Goal: Task Accomplishment & Management: Manage account settings

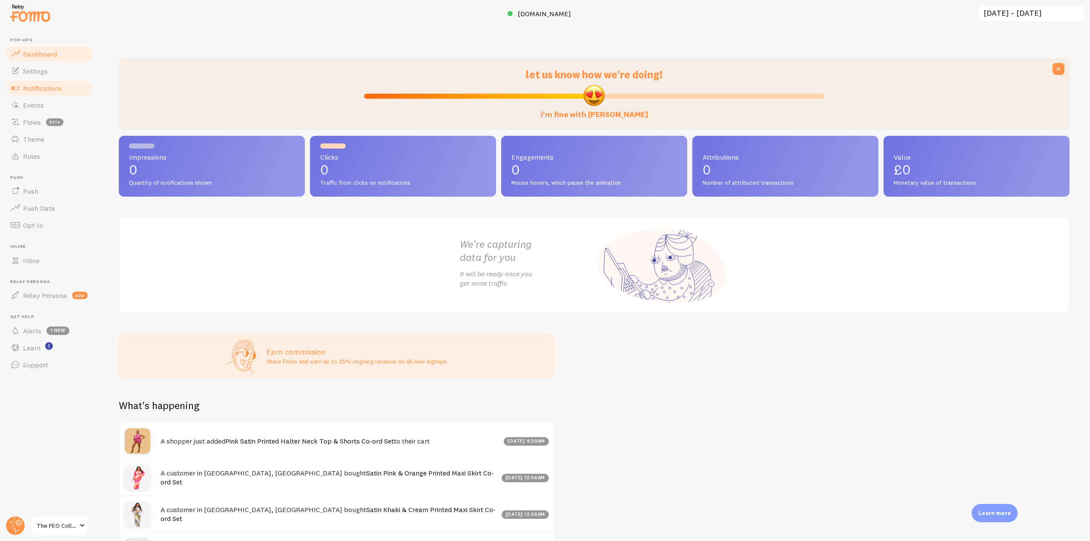
click at [65, 90] on link "Notifications" at bounding box center [49, 88] width 88 height 17
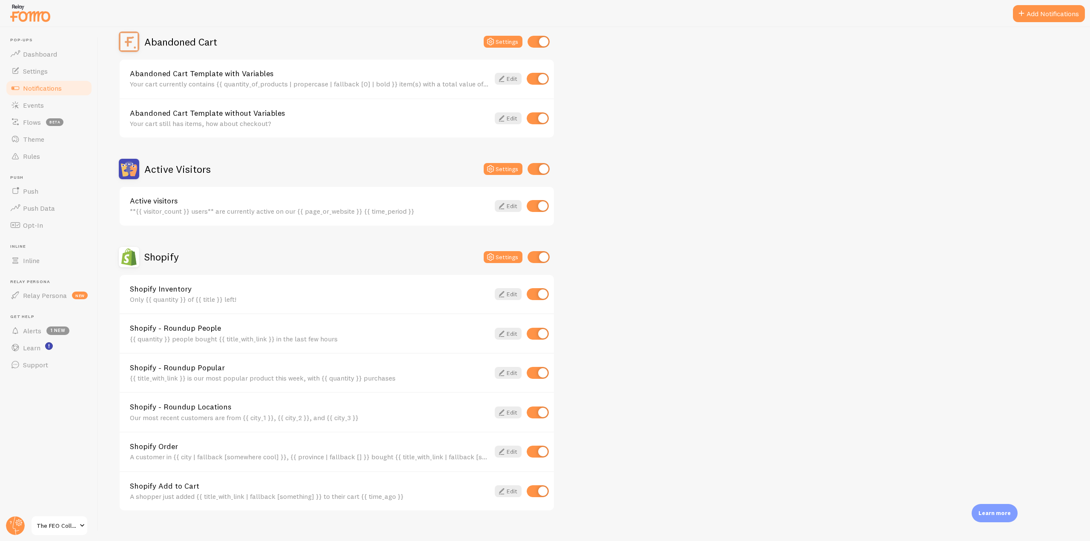
scroll to position [96, 0]
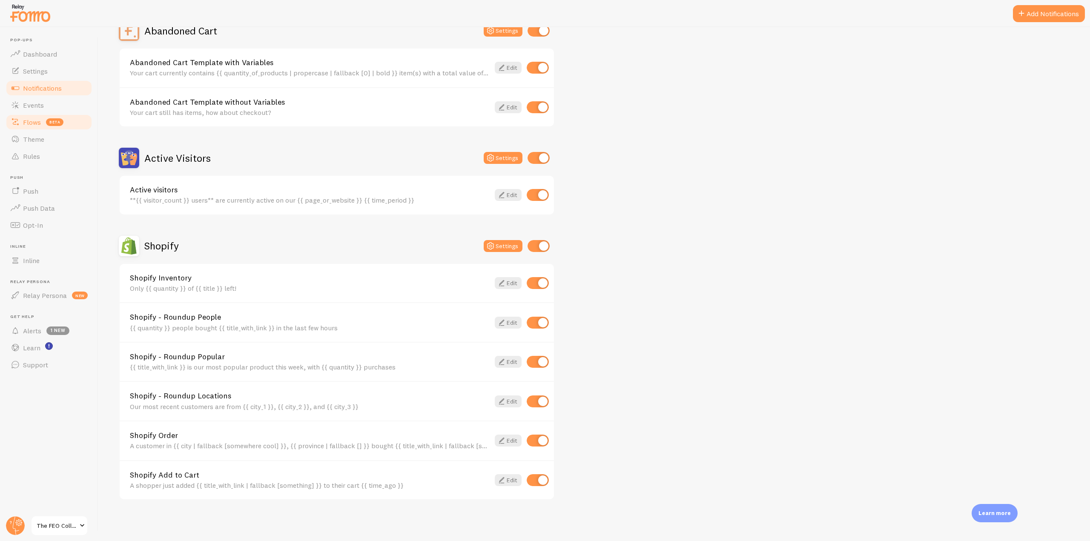
click at [56, 114] on link "Flows beta" at bounding box center [49, 122] width 88 height 17
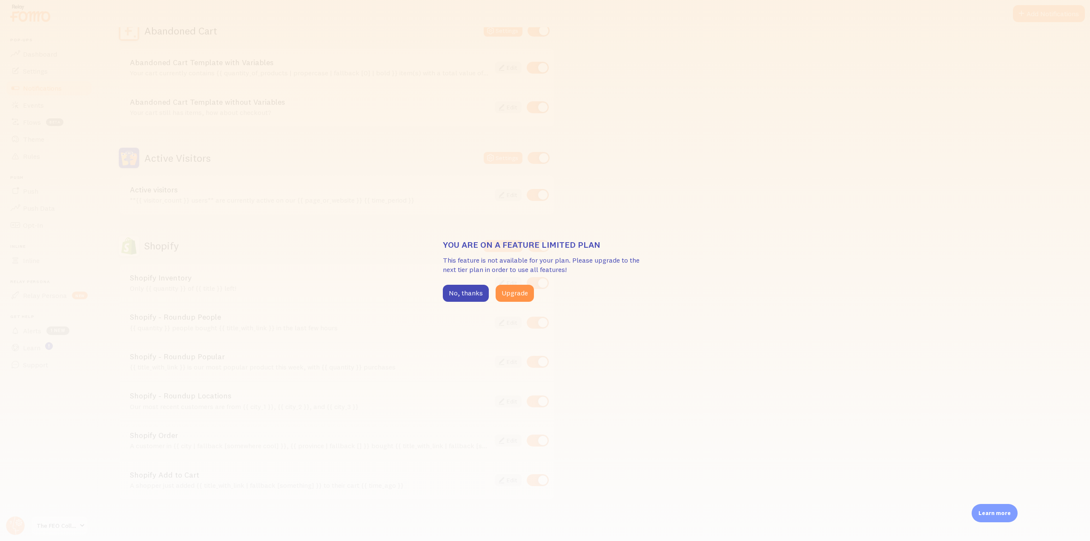
click at [48, 104] on div "You are on a feature limited plan This feature is not available for your plan. …" at bounding box center [545, 270] width 1090 height 541
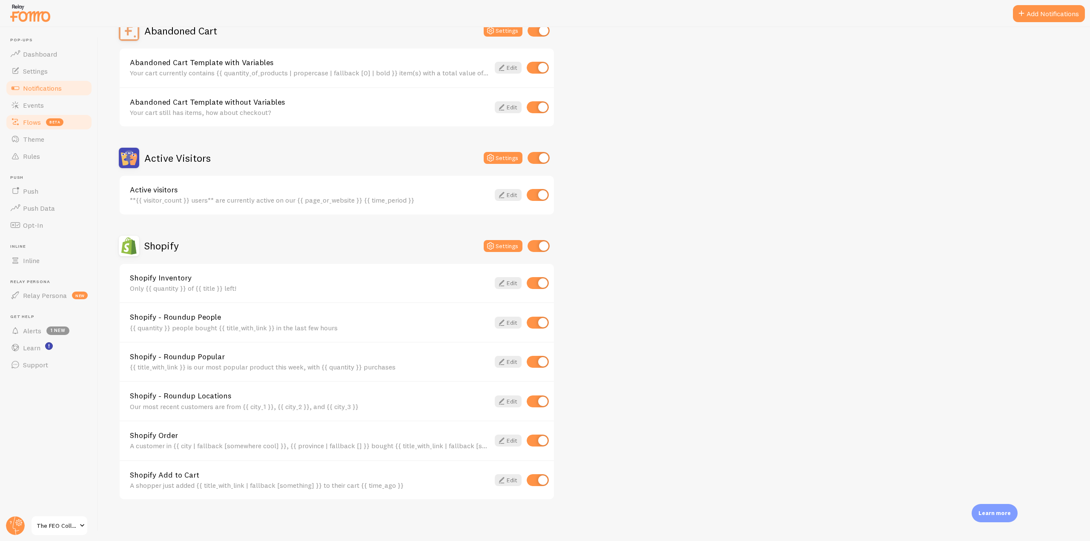
click at [55, 115] on link "Flows beta" at bounding box center [49, 122] width 88 height 17
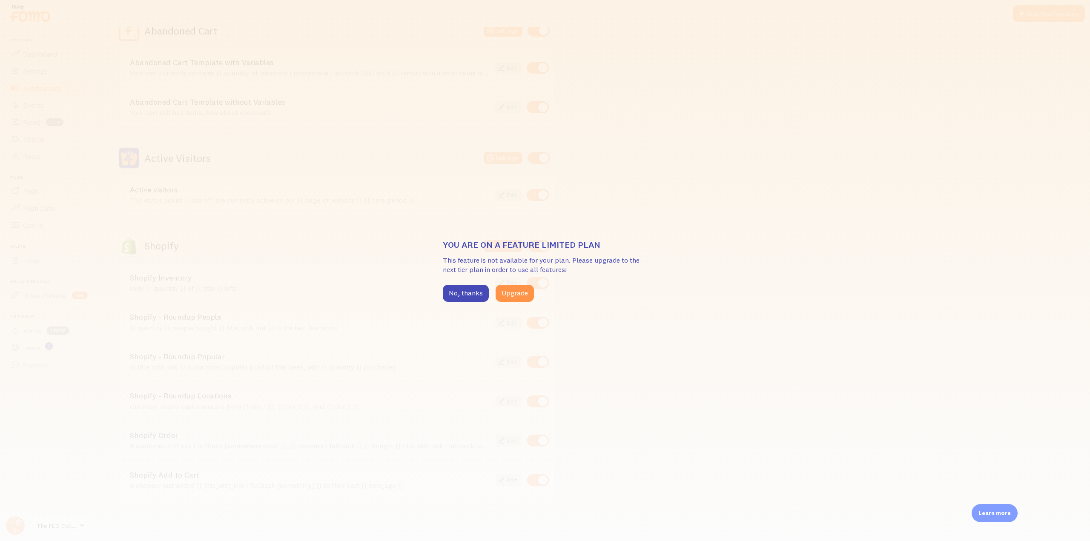
click at [55, 103] on div "You are on a feature limited plan This feature is not available for your plan. …" at bounding box center [545, 270] width 1090 height 541
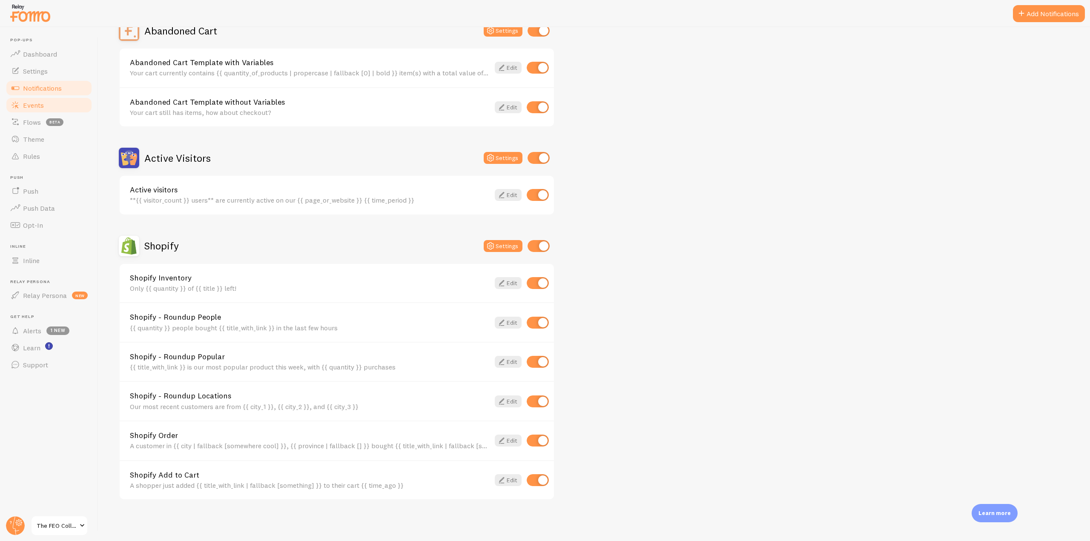
click at [43, 103] on span "Events" at bounding box center [33, 105] width 21 height 9
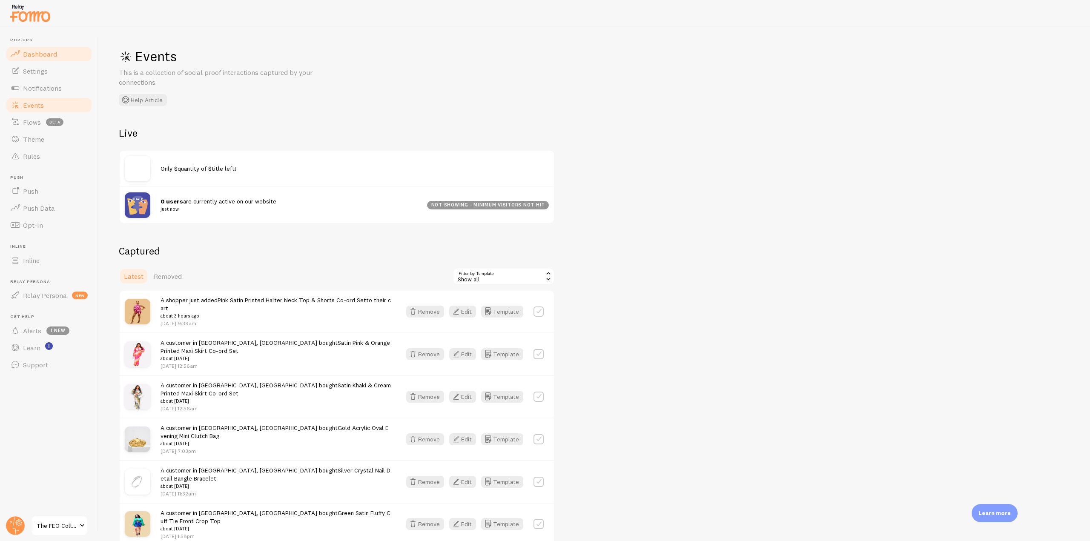
click at [45, 53] on span "Dashboard" at bounding box center [40, 54] width 34 height 9
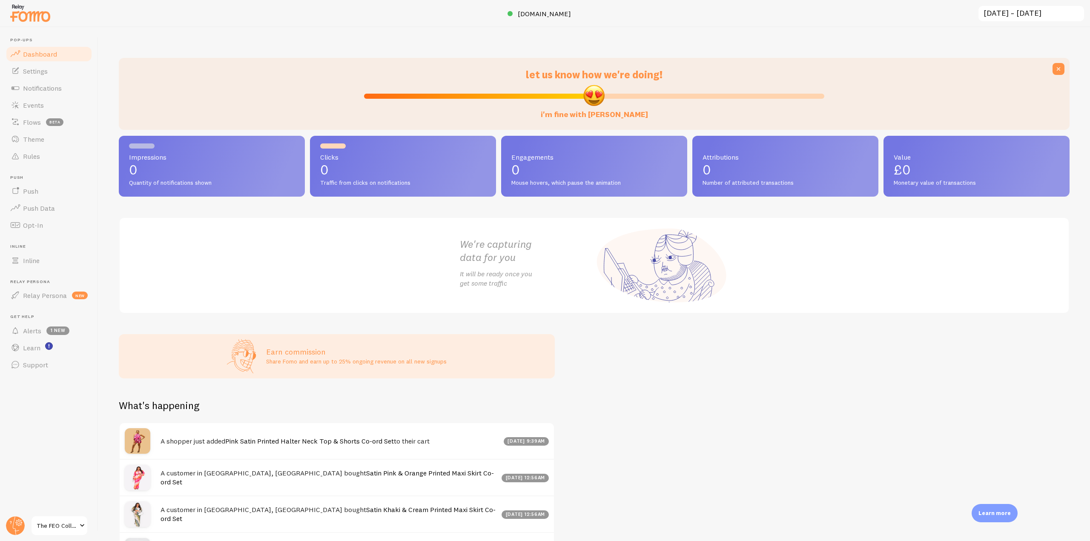
click at [36, 19] on img at bounding box center [30, 13] width 43 height 22
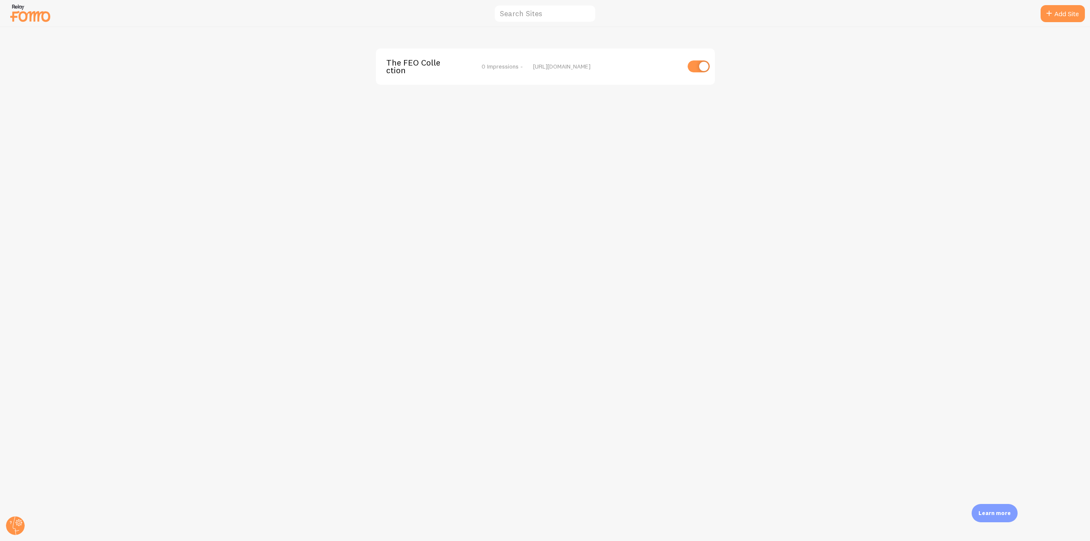
click at [407, 68] on span "The FEO Collection" at bounding box center [420, 67] width 69 height 16
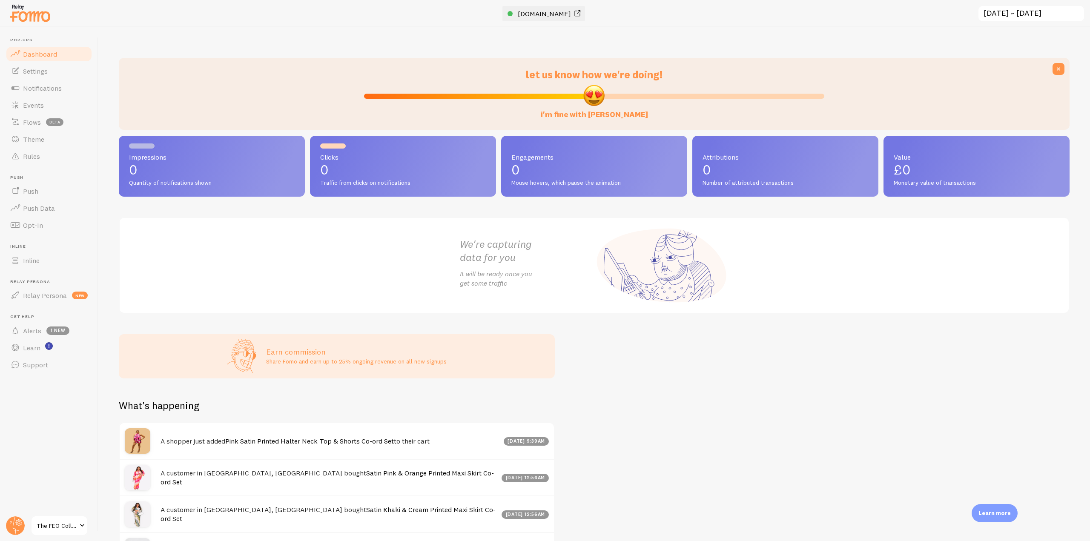
click at [518, 16] on span "[DOMAIN_NAME]" at bounding box center [544, 13] width 53 height 9
drag, startPoint x: 5, startPoint y: 524, endPoint x: 11, endPoint y: 515, distance: 10.9
click at [5, 524] on icon at bounding box center [15, 526] width 20 height 20
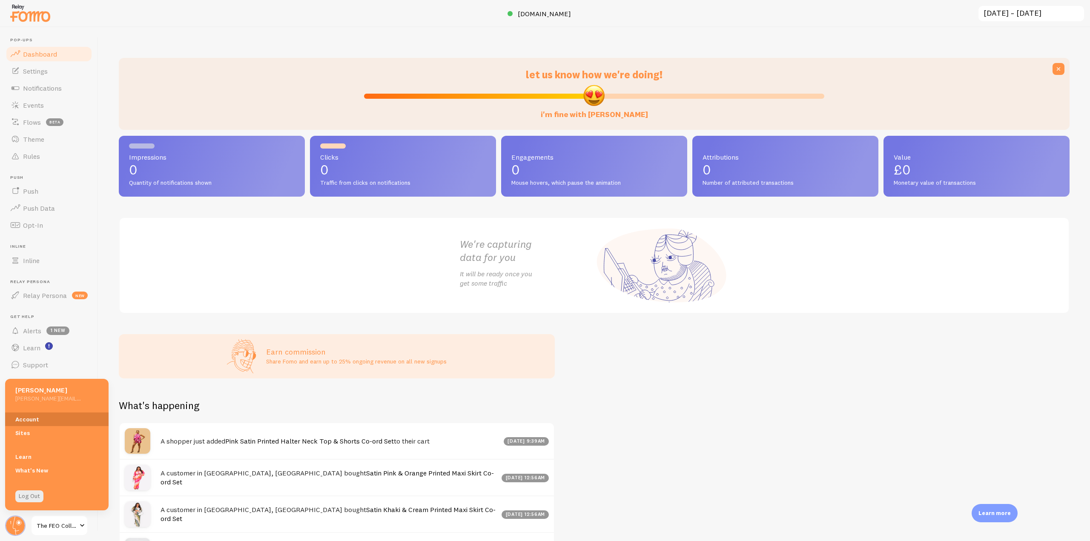
click at [32, 417] on link "Account" at bounding box center [56, 420] width 103 height 14
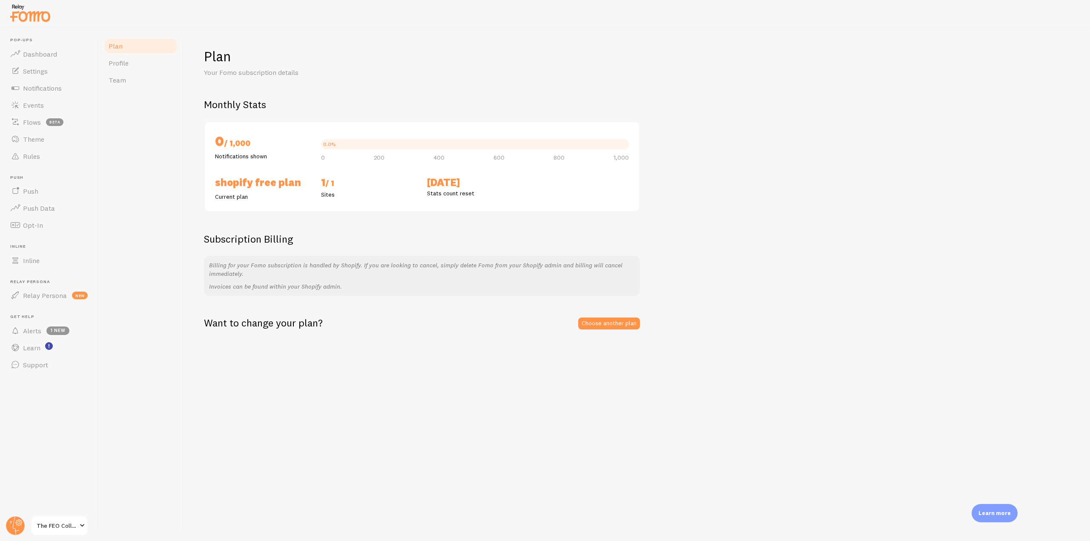
click at [32, 13] on img at bounding box center [30, 13] width 43 height 22
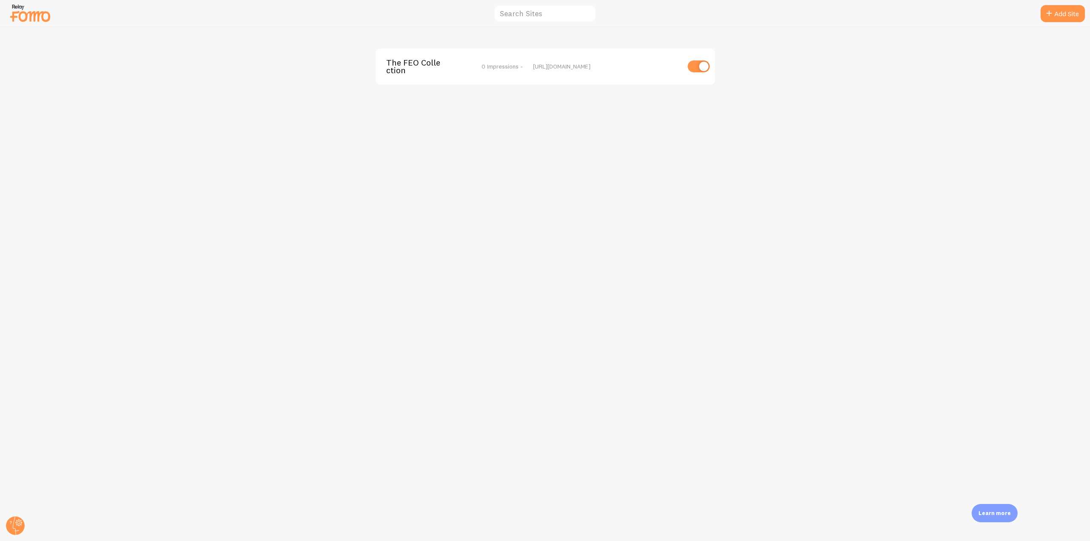
click at [399, 63] on span "The FEO Collection" at bounding box center [420, 67] width 69 height 16
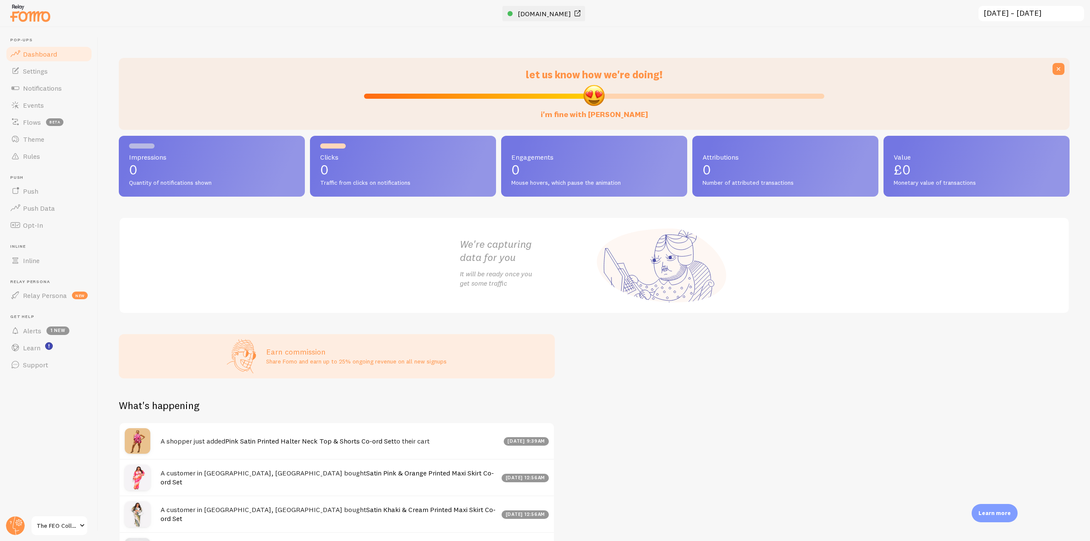
click at [529, 16] on span "[DOMAIN_NAME]" at bounding box center [544, 13] width 53 height 9
click at [34, 13] on img at bounding box center [30, 13] width 43 height 22
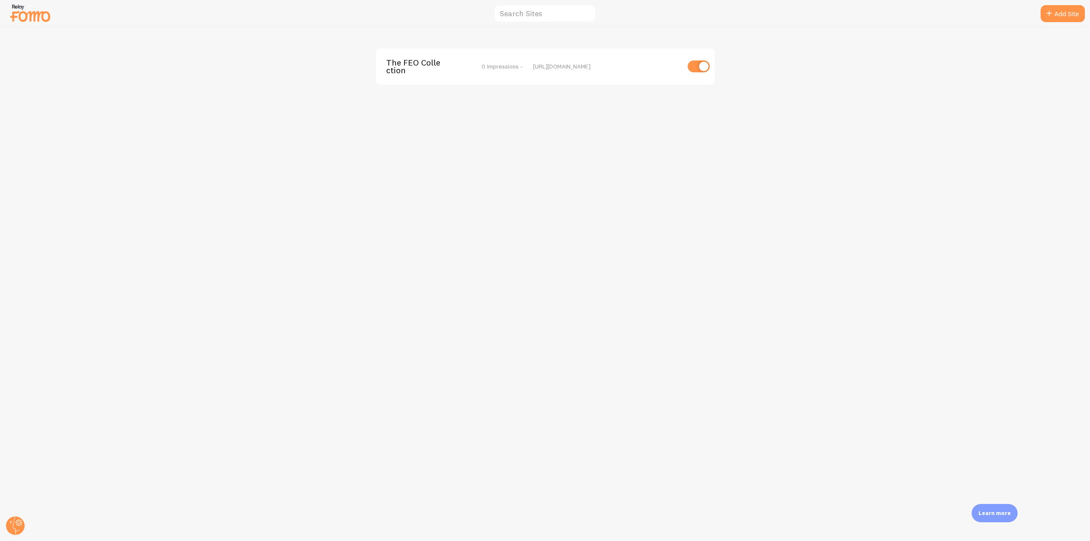
click at [697, 65] on input "checkbox" at bounding box center [699, 66] width 22 height 12
checkbox input "true"
click at [445, 64] on span "The FEO Collection" at bounding box center [420, 67] width 69 height 16
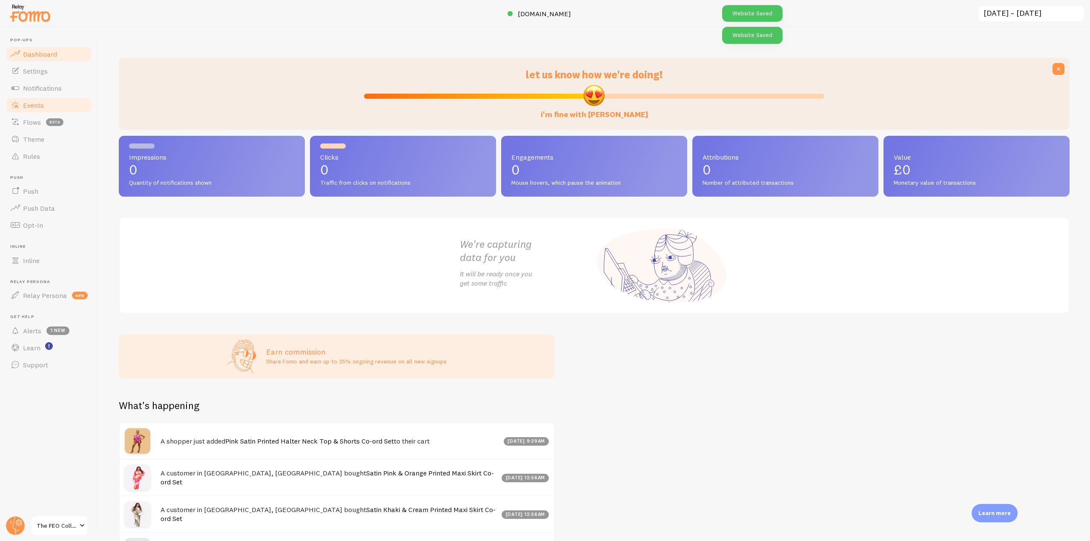
click at [63, 100] on link "Events" at bounding box center [49, 105] width 88 height 17
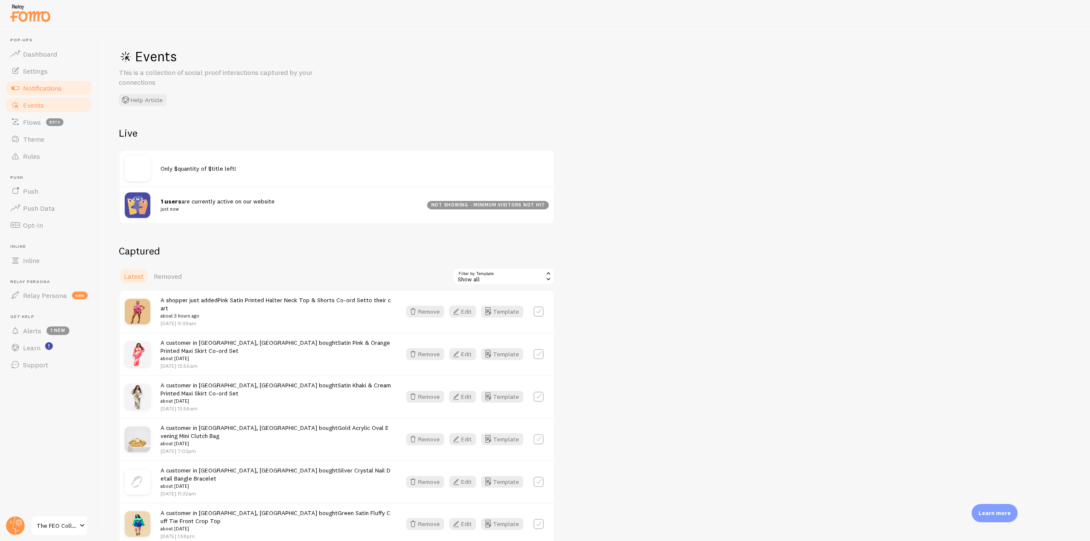
click at [69, 88] on link "Notifications" at bounding box center [49, 88] width 88 height 17
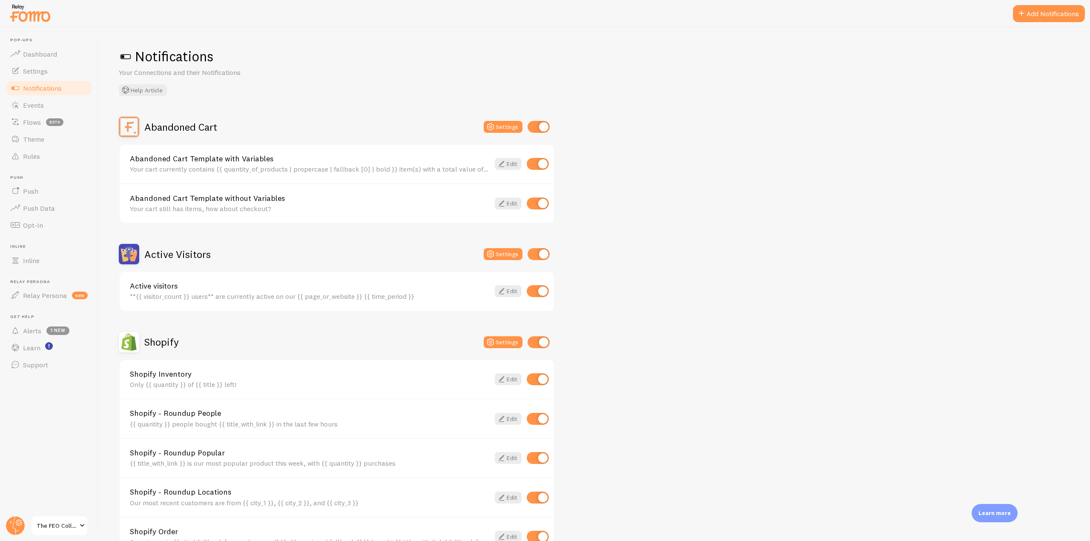
scroll to position [85, 0]
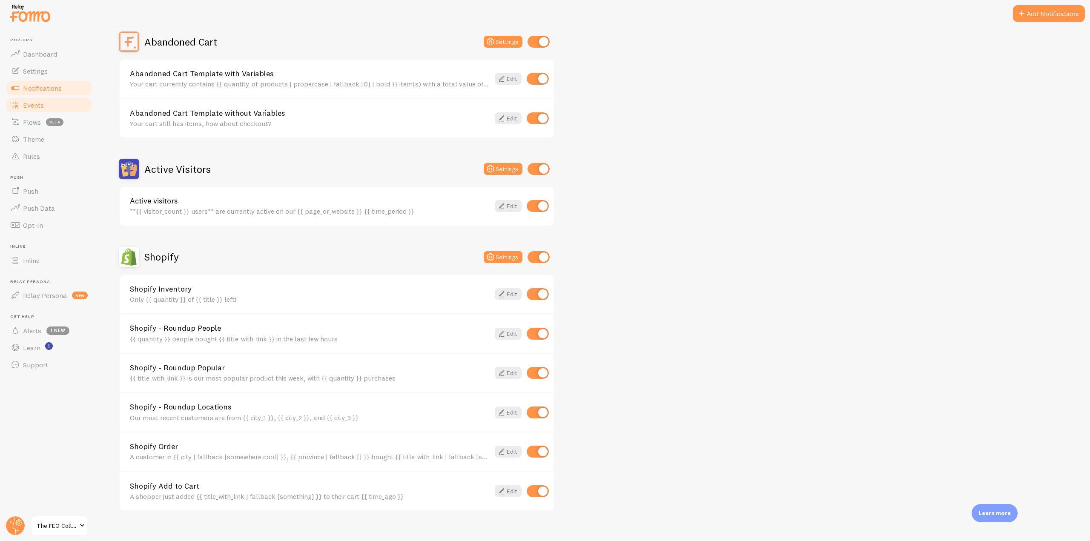
click at [40, 103] on span "Events" at bounding box center [33, 105] width 21 height 9
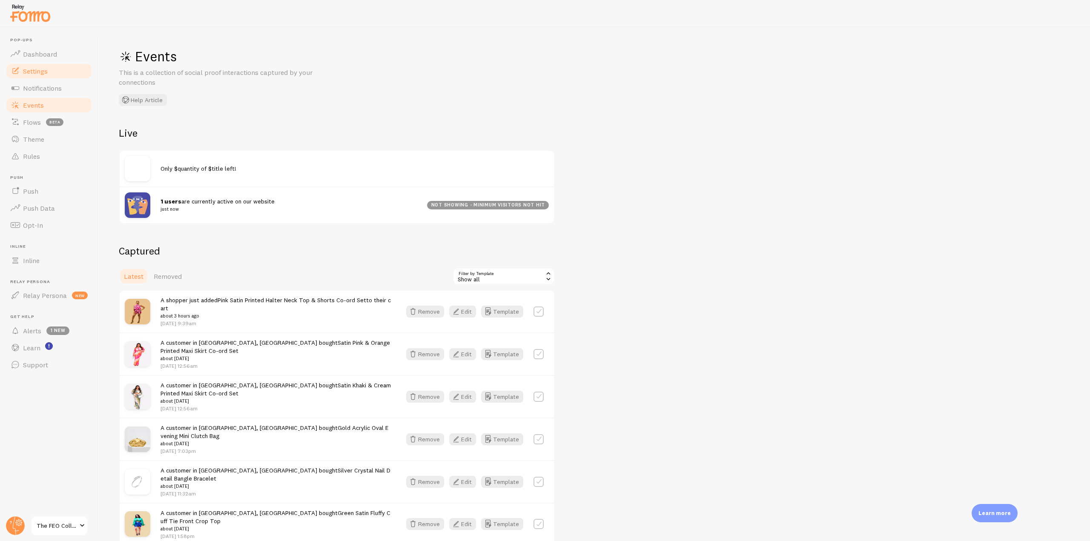
click at [56, 71] on link "Settings" at bounding box center [49, 71] width 88 height 17
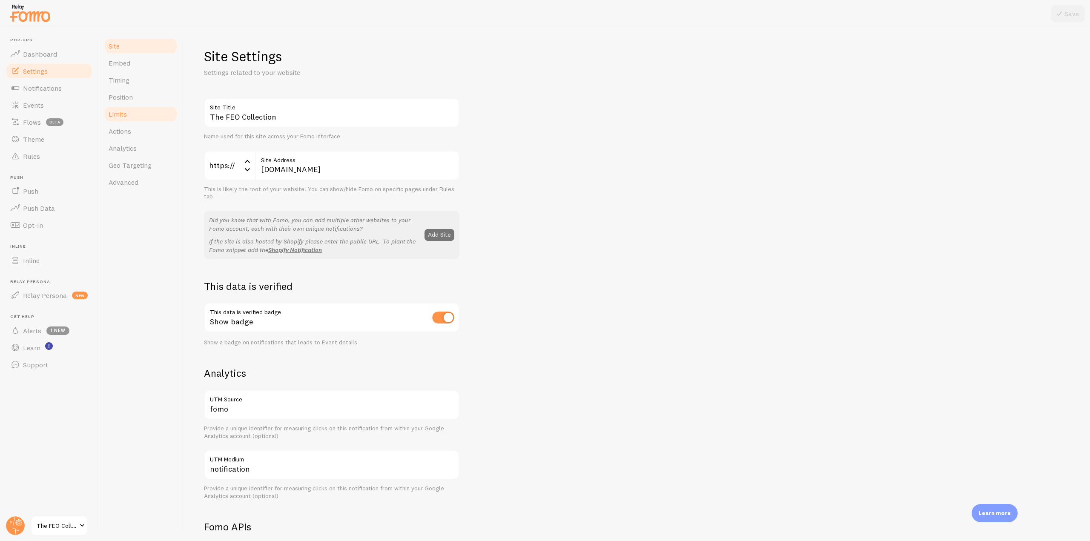
click at [116, 112] on span "Limits" at bounding box center [118, 114] width 18 height 9
